Goal: Task Accomplishment & Management: Complete application form

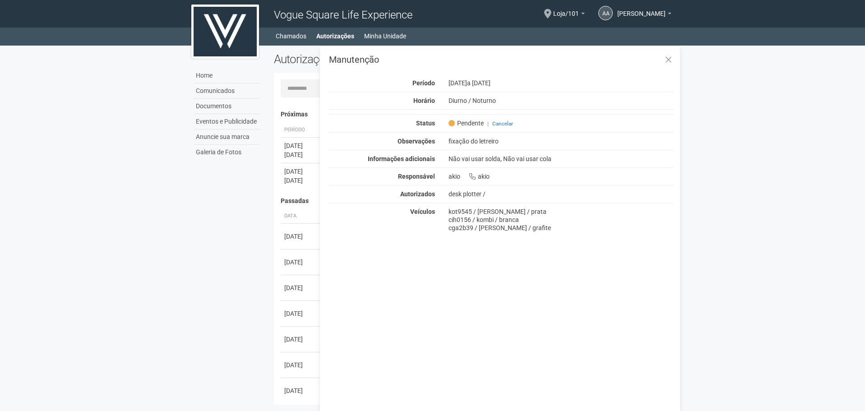
scroll to position [14, 0]
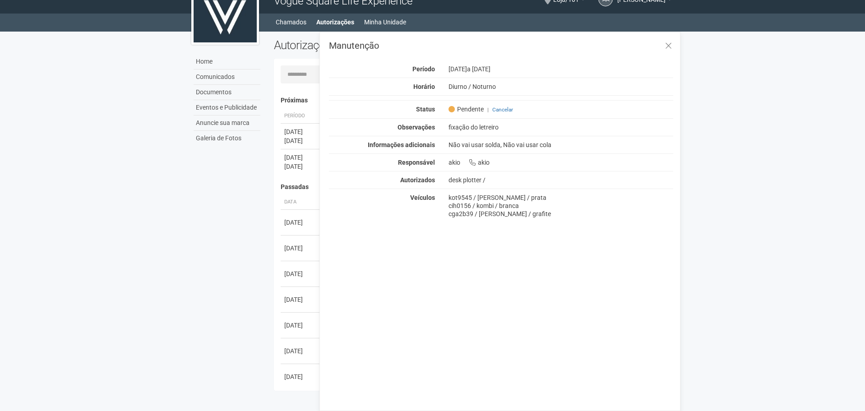
click at [224, 166] on div "Home Comunicados Documentos Eventos e Publicidade Anuncie sua marca Galeria de …" at bounding box center [432, 214] width 496 height 364
click at [664, 49] on button at bounding box center [668, 46] width 18 height 19
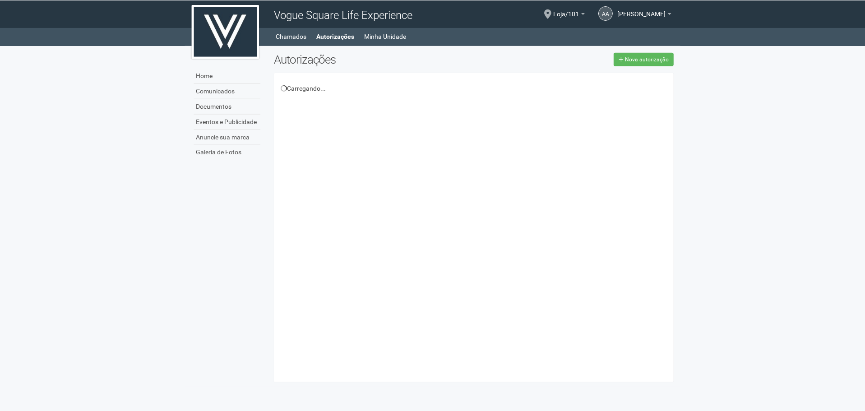
scroll to position [14, 0]
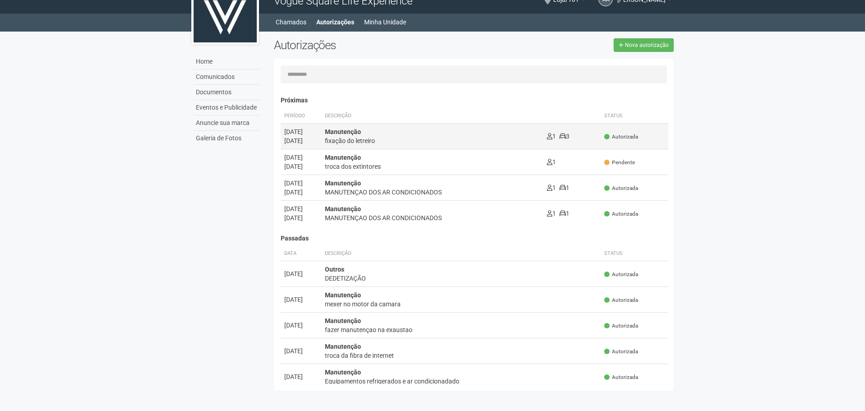
click at [588, 138] on td "1 3" at bounding box center [571, 136] width 57 height 26
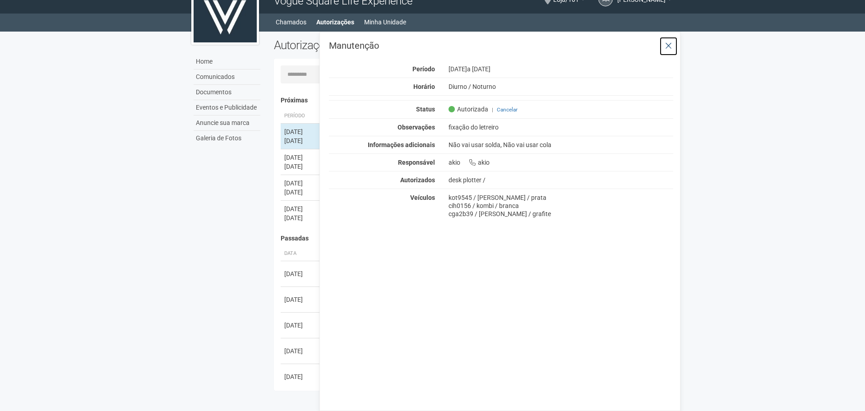
click at [669, 46] on icon at bounding box center [668, 45] width 7 height 9
